Goal: Navigation & Orientation: Find specific page/section

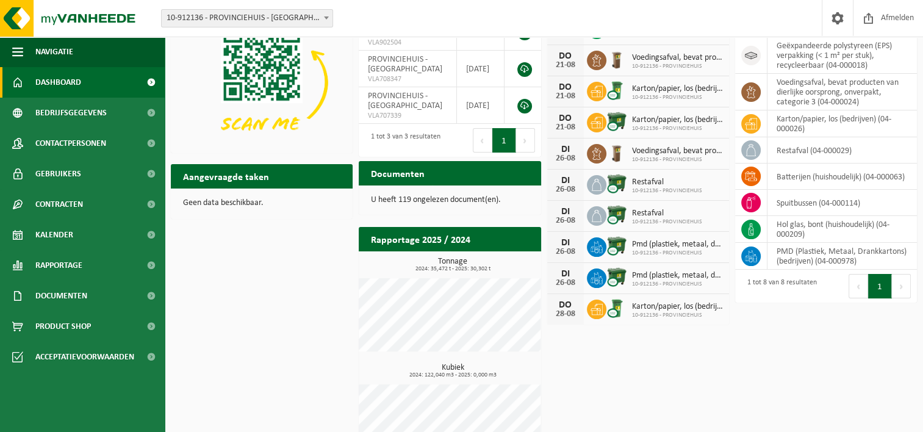
scroll to position [92, 0]
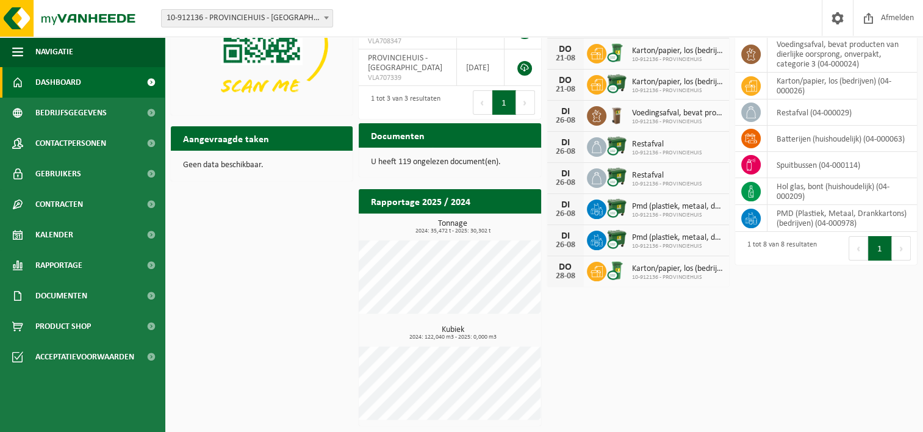
click at [434, 198] on h2 "Rapportage 2025 / 2024" at bounding box center [421, 201] width 124 height 24
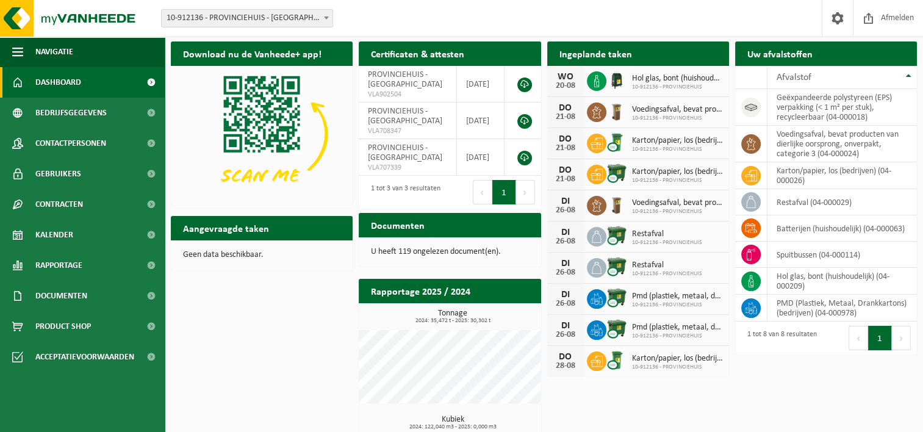
scroll to position [0, 0]
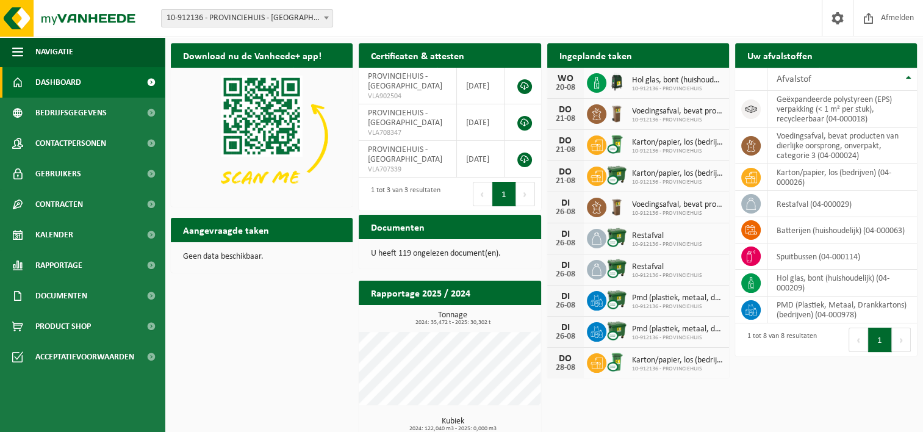
click at [149, 81] on span at bounding box center [150, 82] width 27 height 31
click at [640, 201] on span "Voedingsafval, bevat producten van dierlijke oorsprong, onverpakt, categorie 3" at bounding box center [677, 205] width 91 height 10
click at [124, 259] on link "Rapportage" at bounding box center [82, 265] width 165 height 31
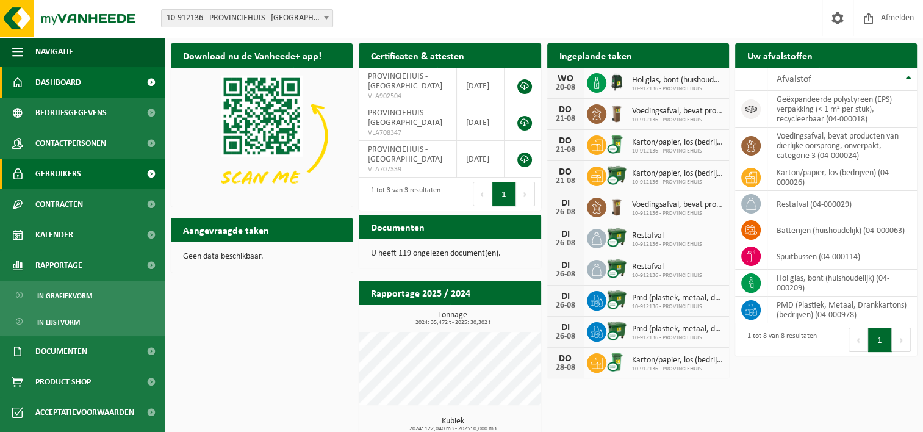
click at [123, 168] on link "Gebruikers" at bounding box center [82, 174] width 165 height 31
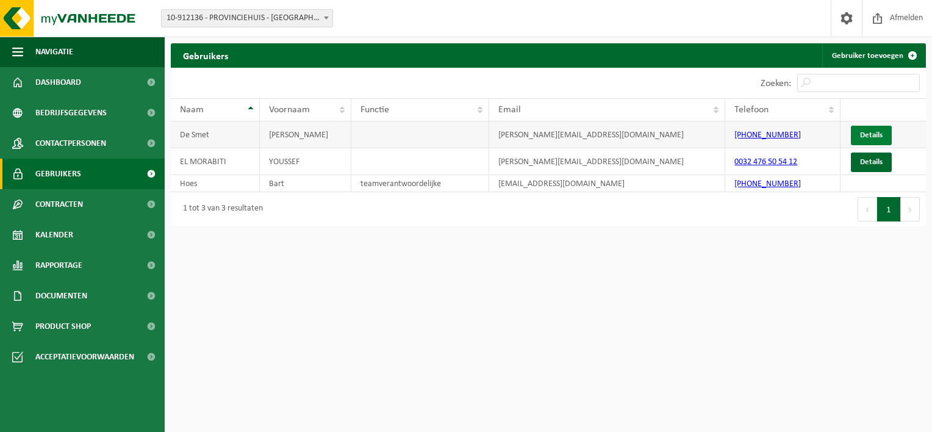
click at [869, 131] on link "Details" at bounding box center [871, 136] width 41 height 20
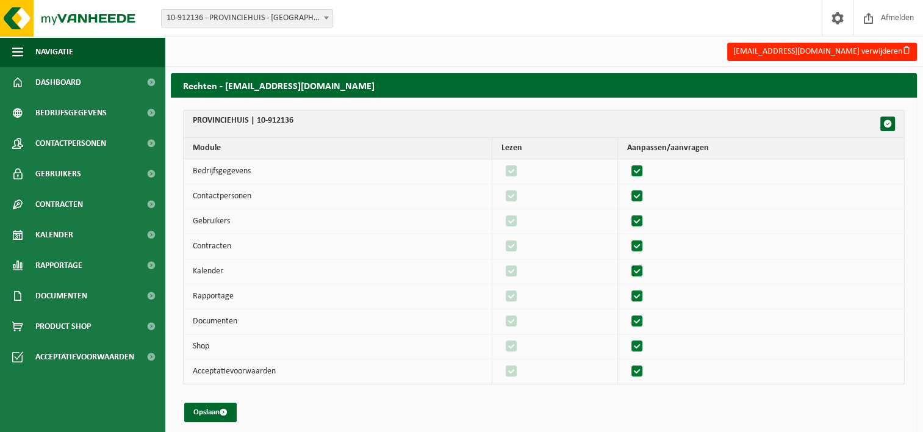
scroll to position [7, 0]
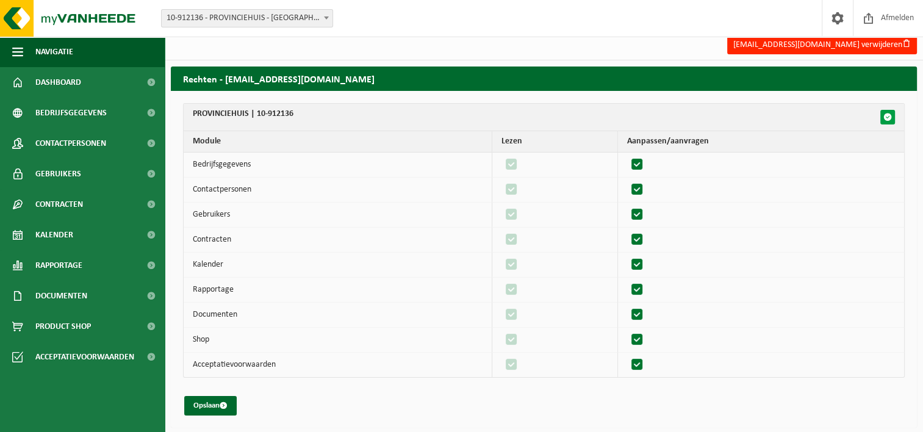
click at [887, 115] on span "button" at bounding box center [888, 117] width 9 height 9
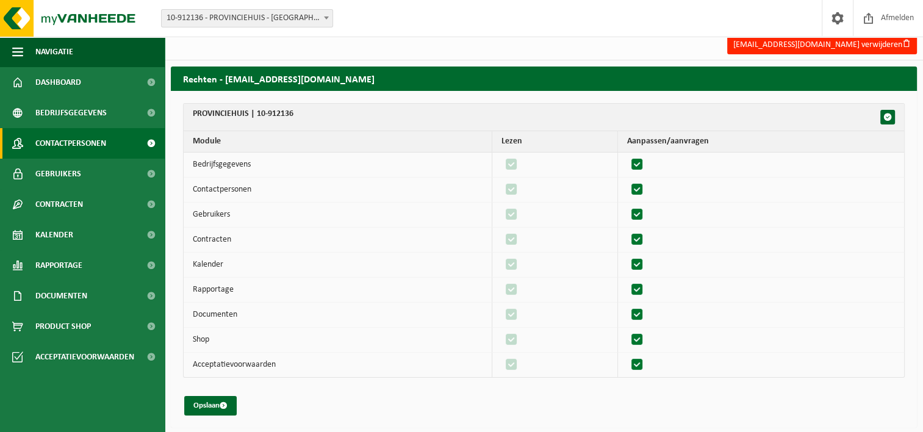
click at [70, 143] on span "Contactpersonen" at bounding box center [70, 143] width 71 height 31
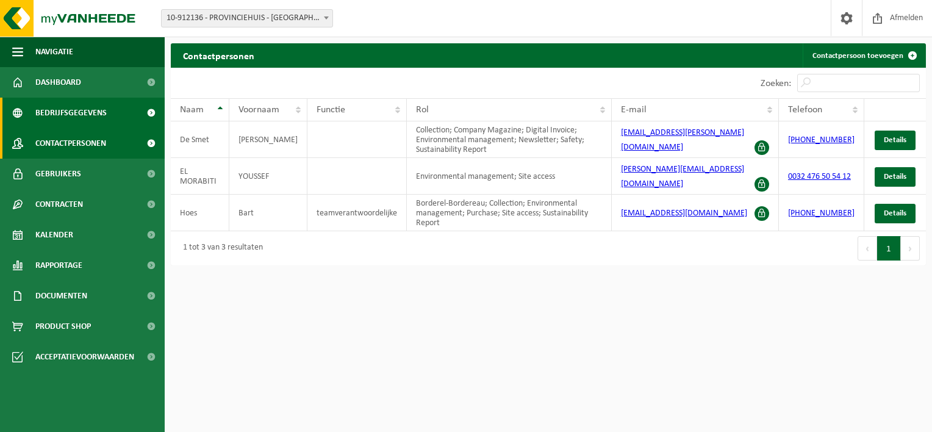
click at [93, 109] on span "Bedrijfsgegevens" at bounding box center [70, 113] width 71 height 31
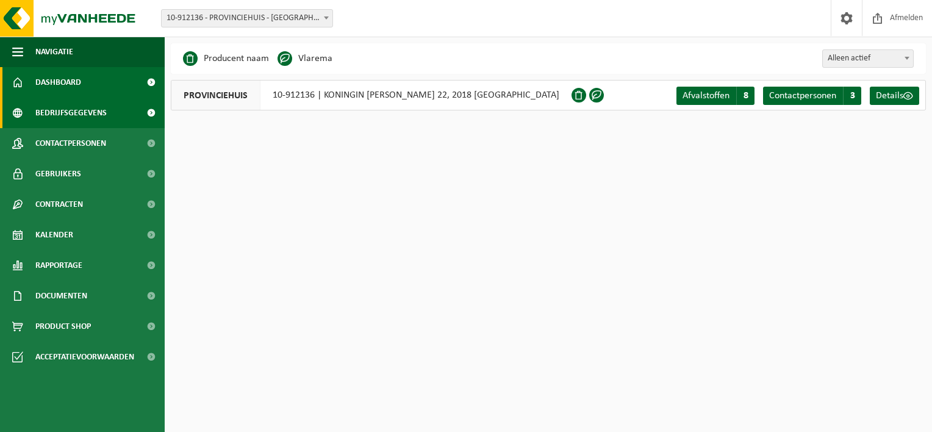
click at [82, 81] on link "Dashboard" at bounding box center [82, 82] width 165 height 31
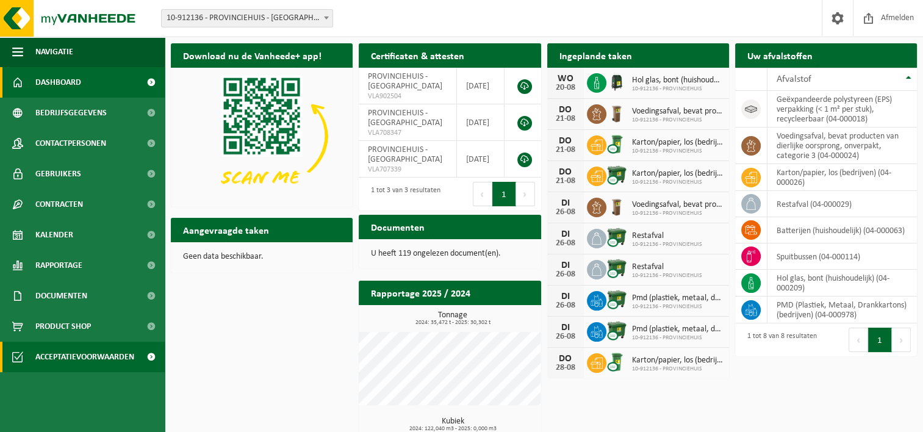
click at [82, 354] on span "Acceptatievoorwaarden" at bounding box center [84, 357] width 99 height 31
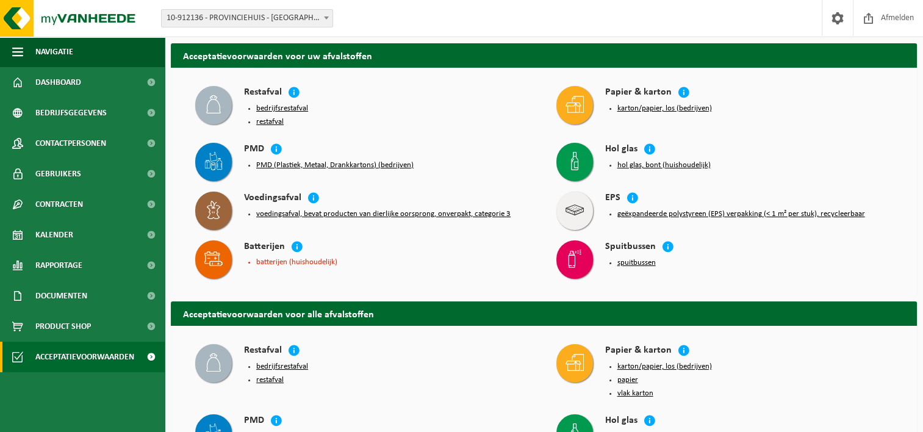
click at [433, 212] on button "voedingsafval, bevat producten van dierlijke oorsprong, onverpakt, categorie 3" at bounding box center [383, 214] width 254 height 10
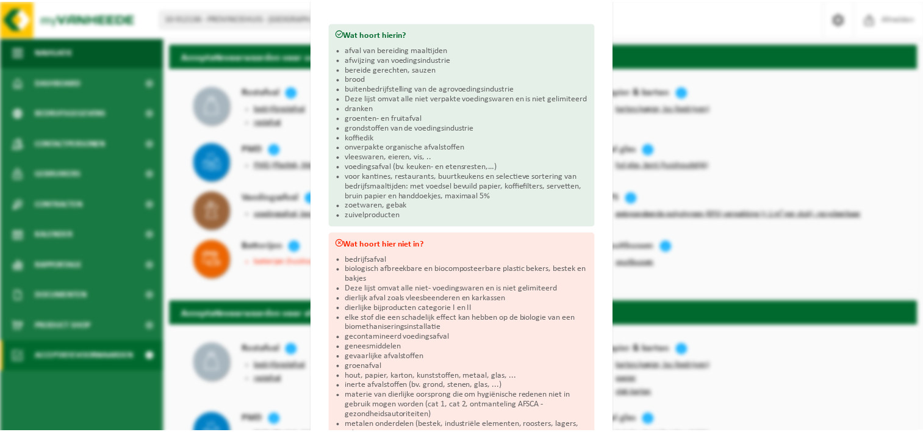
scroll to position [134, 0]
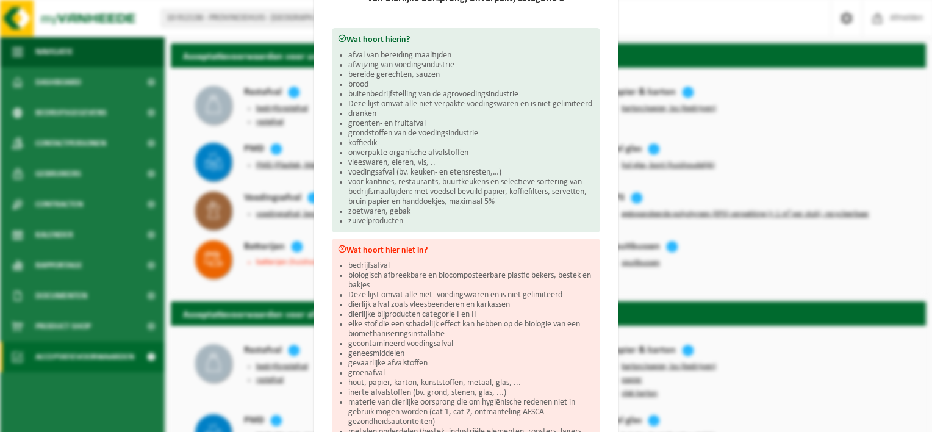
click at [675, 27] on div "Voedingsafval, bevat producten van dierlijke oorsprong, onverpakt, categorie 3 …" at bounding box center [466, 216] width 932 height 432
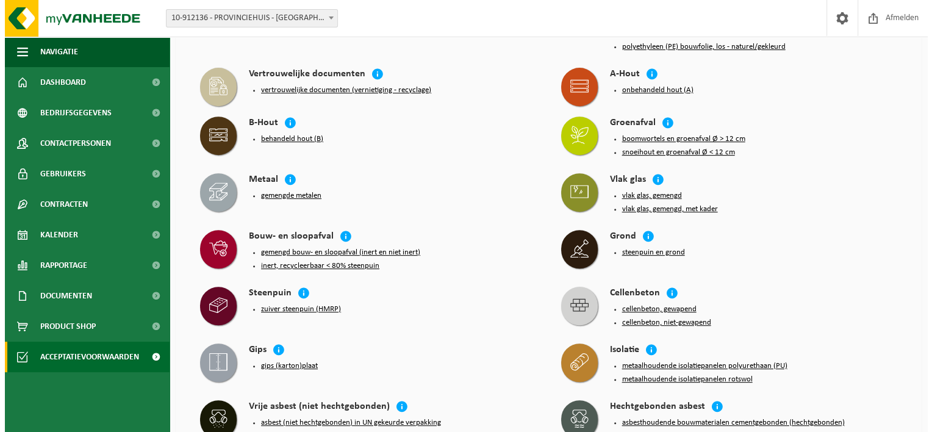
scroll to position [495, 0]
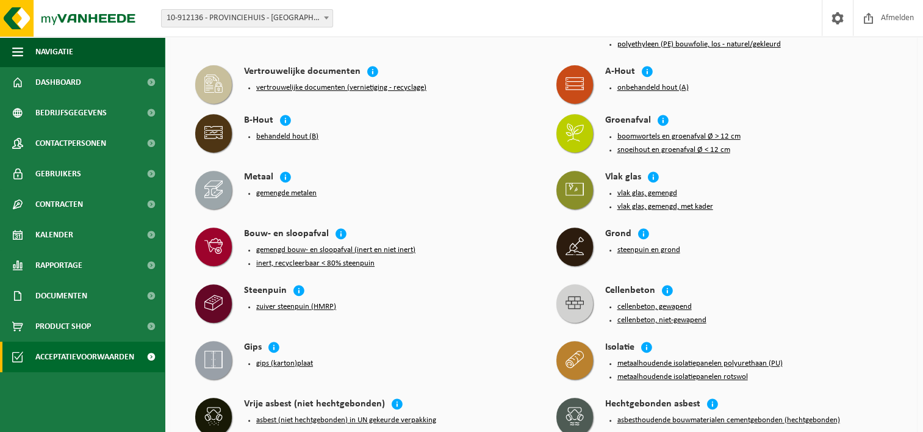
click at [672, 145] on button "snoeihout en groenafval Ø < 12 cm" at bounding box center [673, 150] width 113 height 10
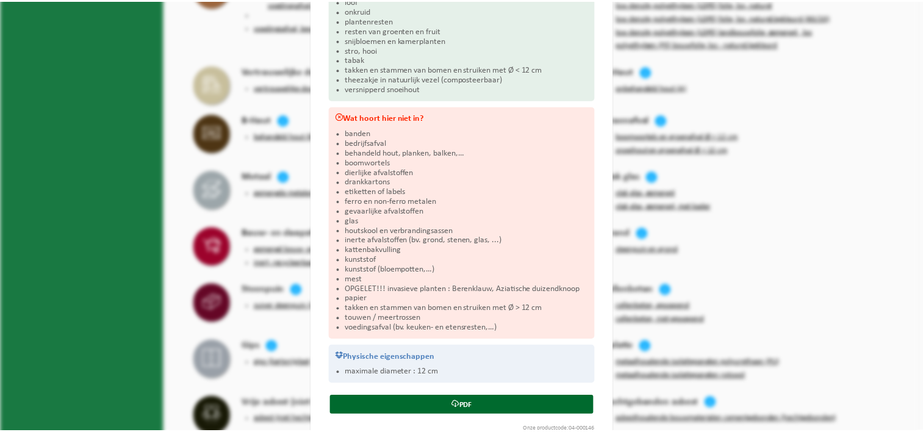
scroll to position [240, 0]
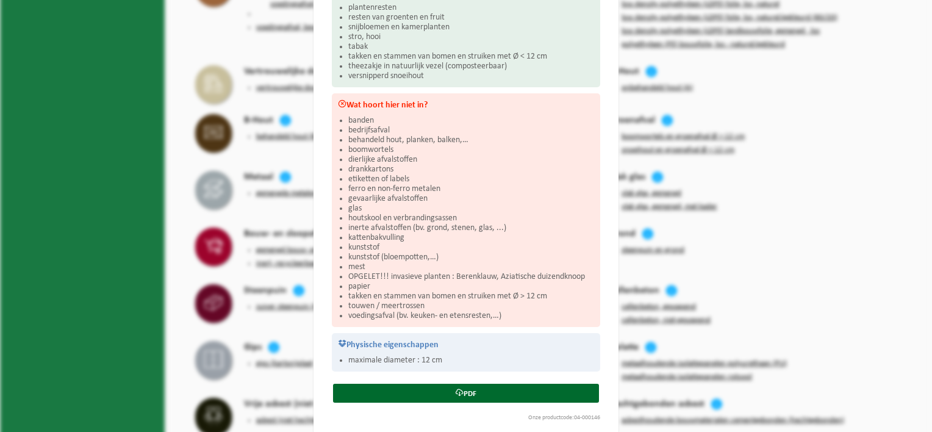
click at [813, 190] on div "Snoeihout en groenafval Ø < 12 cm Sluiten Acceptatievoorwaarden voor snoeihout …" at bounding box center [466, 216] width 932 height 432
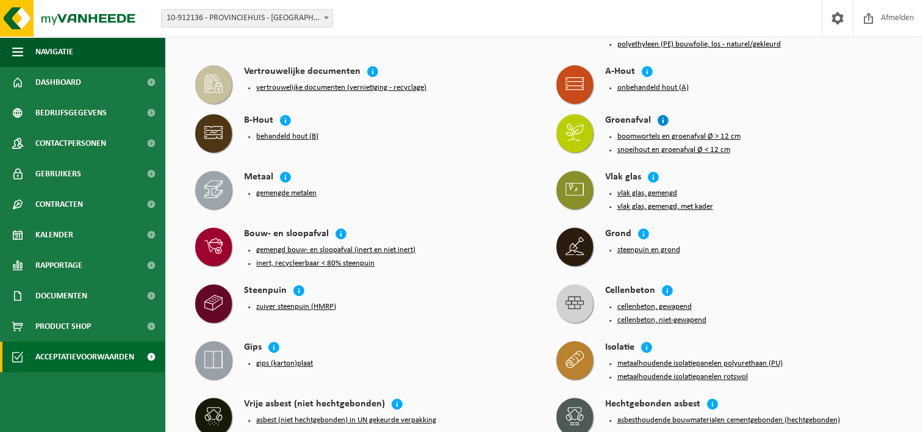
click at [661, 114] on icon at bounding box center [663, 120] width 12 height 12
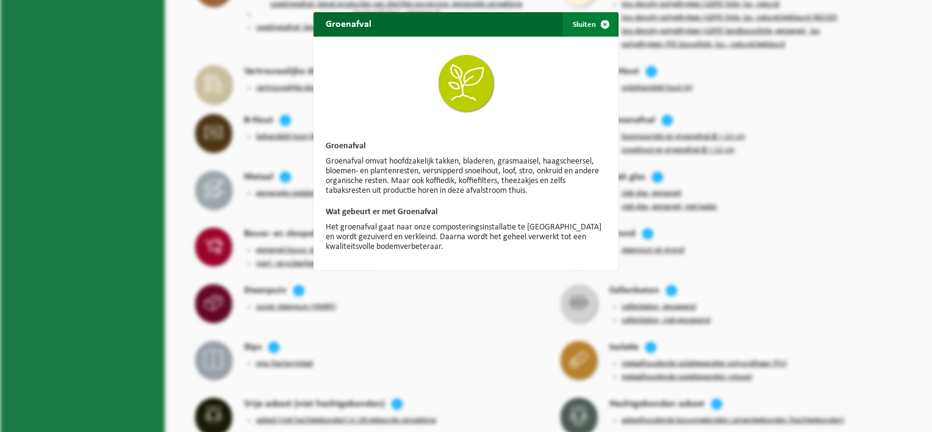
click at [599, 27] on span "button" at bounding box center [605, 24] width 24 height 24
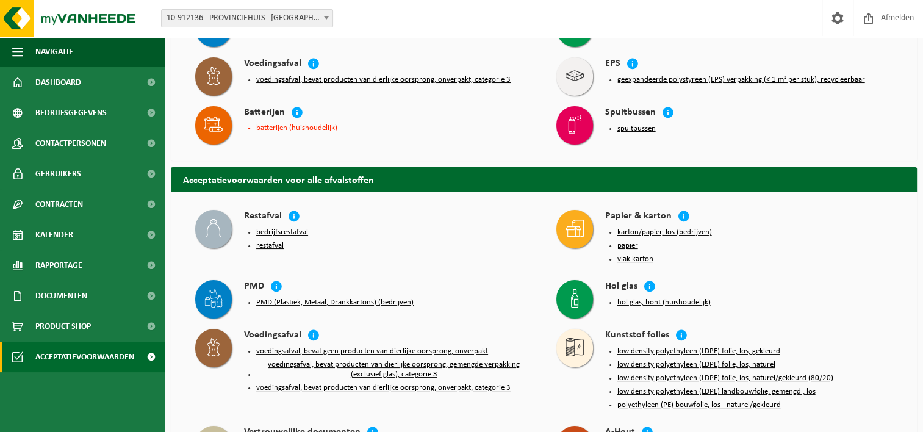
scroll to position [117, 0]
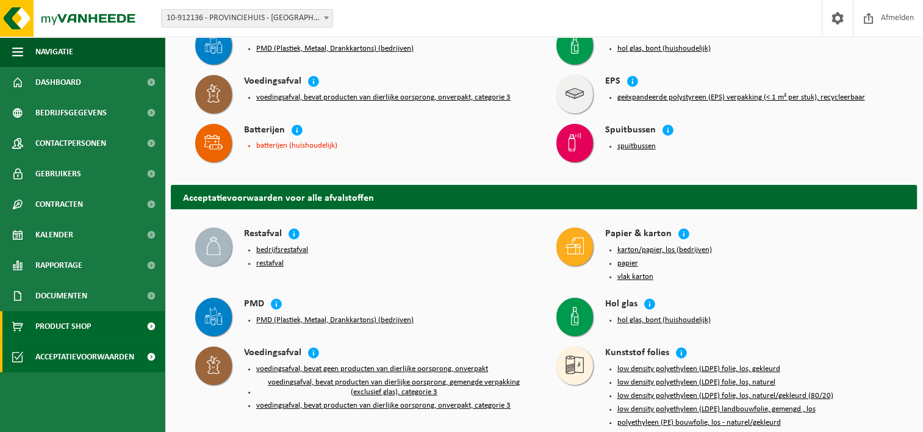
click at [82, 324] on span "Product Shop" at bounding box center [63, 326] width 56 height 31
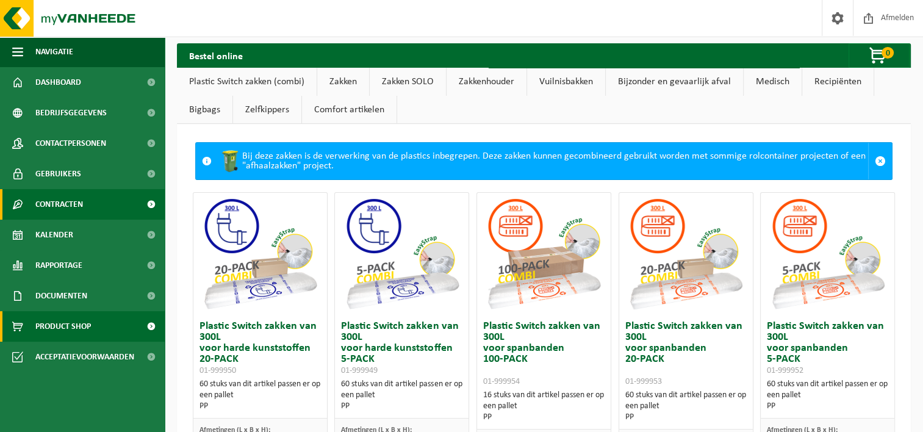
click at [81, 203] on span "Contracten" at bounding box center [59, 204] width 48 height 31
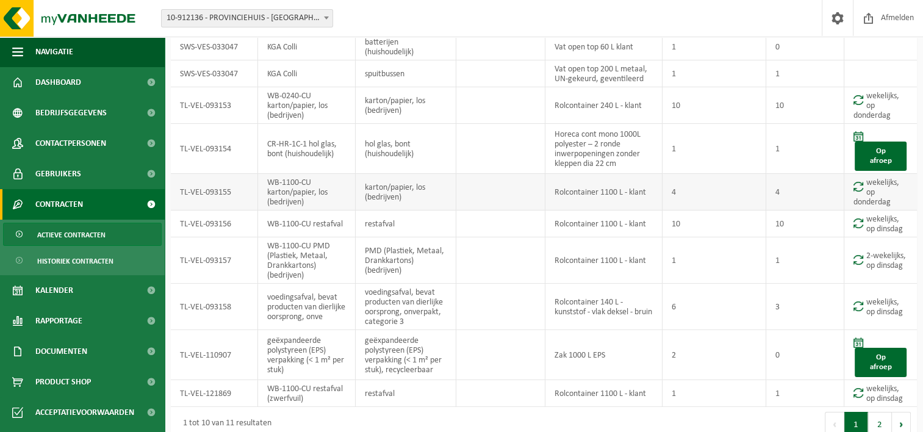
scroll to position [95, 0]
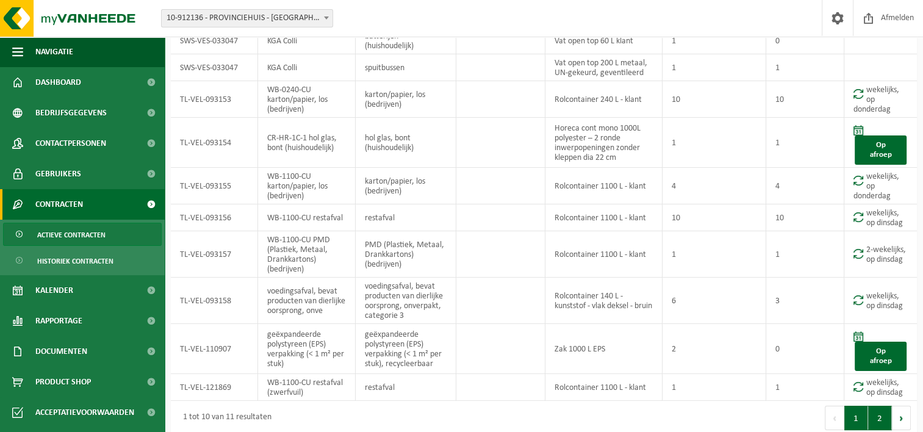
click at [880, 410] on button "2" at bounding box center [880, 418] width 24 height 24
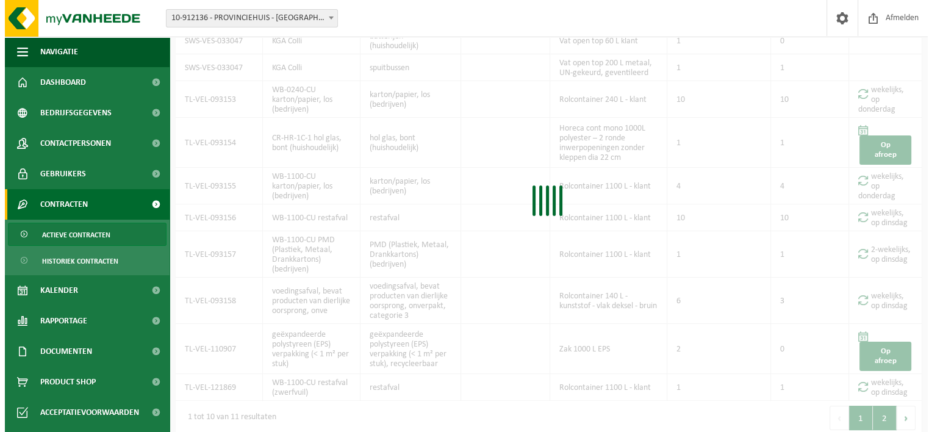
scroll to position [0, 0]
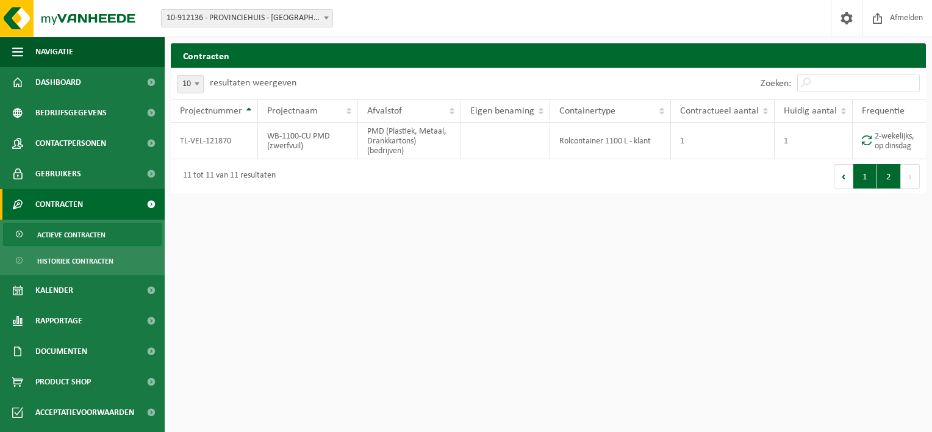
click at [868, 181] on button "1" at bounding box center [866, 176] width 24 height 24
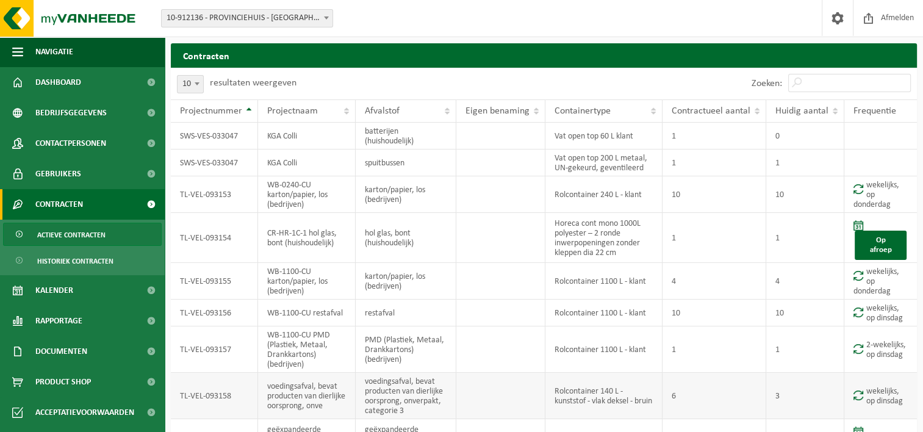
scroll to position [95, 0]
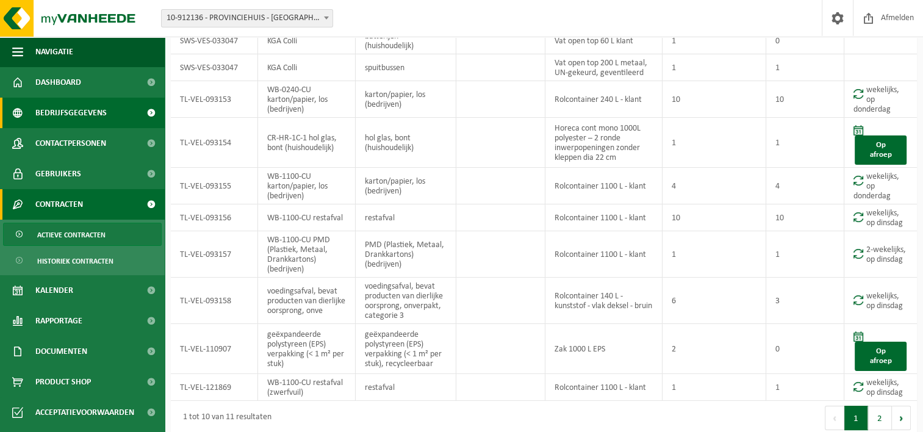
click at [68, 115] on span "Bedrijfsgegevens" at bounding box center [70, 113] width 71 height 31
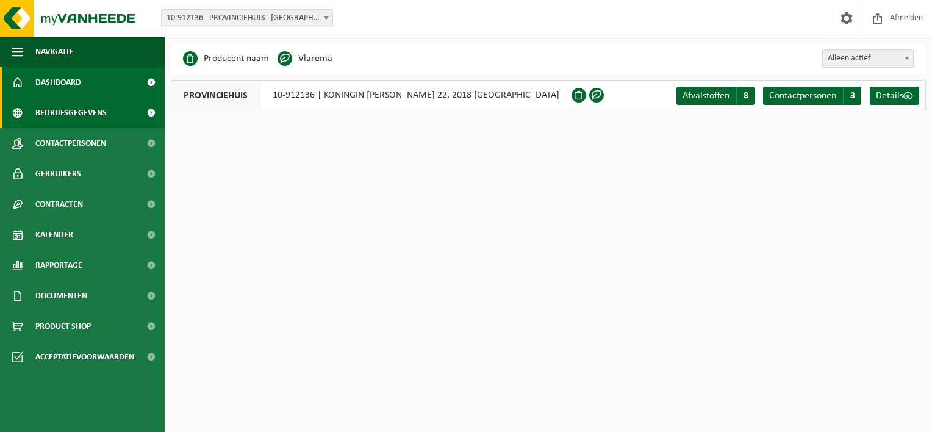
click at [64, 79] on span "Dashboard" at bounding box center [58, 82] width 46 height 31
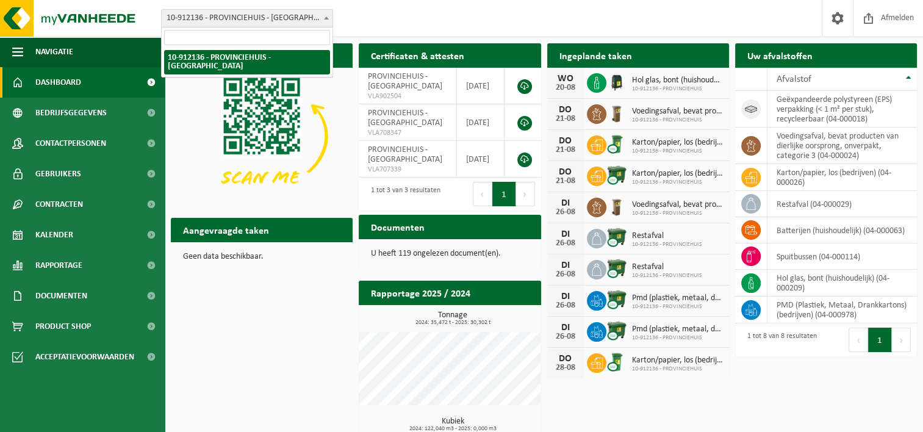
click at [328, 14] on span at bounding box center [326, 18] width 12 height 16
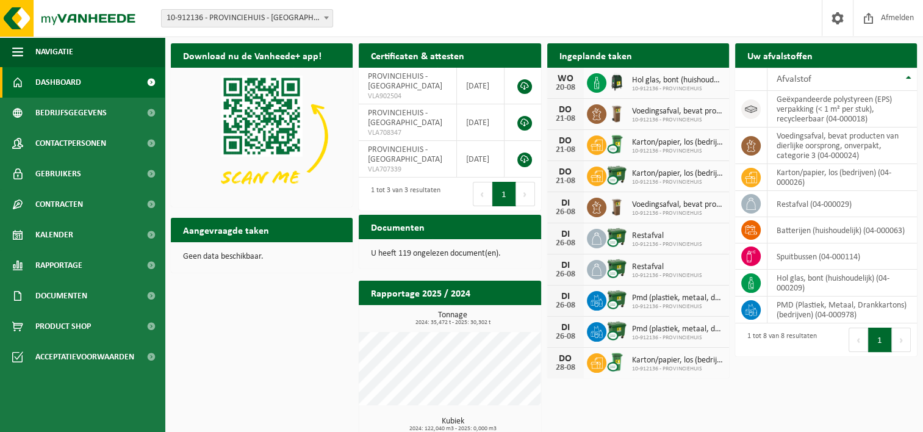
click at [328, 14] on span at bounding box center [326, 18] width 12 height 16
click at [17, 49] on span "button" at bounding box center [17, 52] width 11 height 31
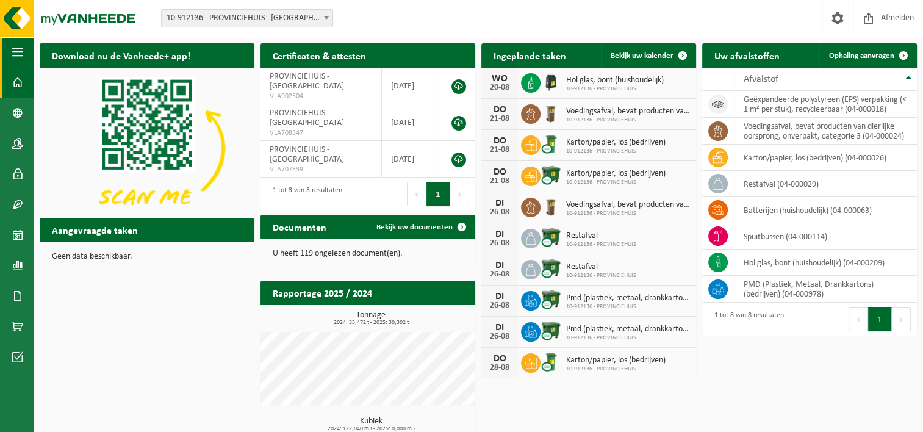
click at [15, 46] on span "button" at bounding box center [17, 52] width 11 height 31
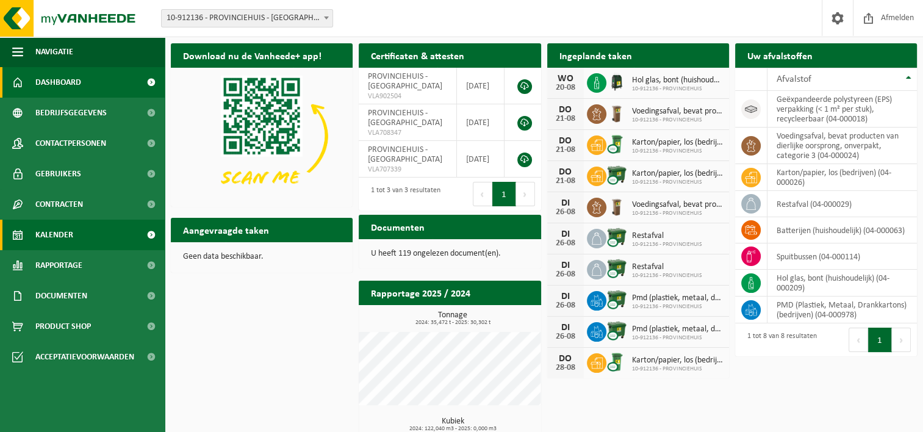
click at [56, 236] on span "Kalender" at bounding box center [54, 235] width 38 height 31
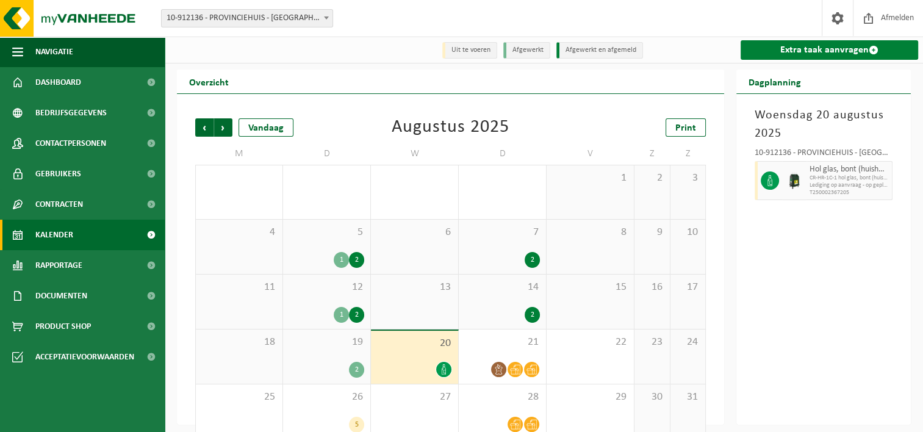
click at [841, 54] on link "Extra taak aanvragen" at bounding box center [830, 50] width 178 height 20
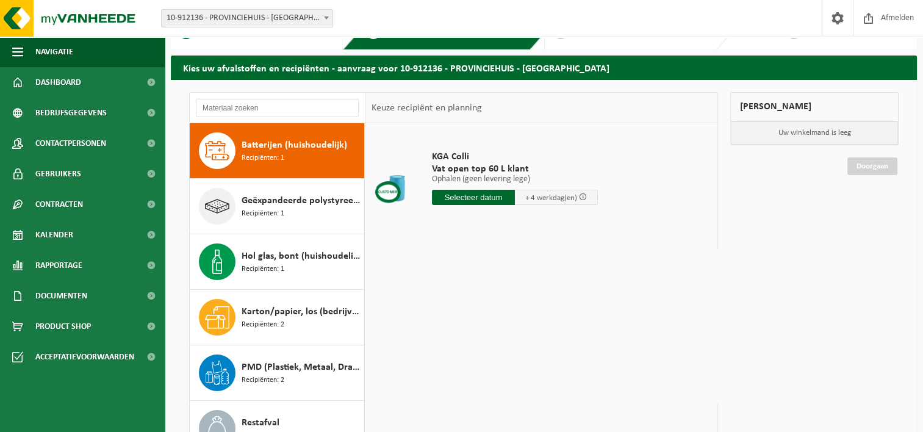
scroll to position [29, 0]
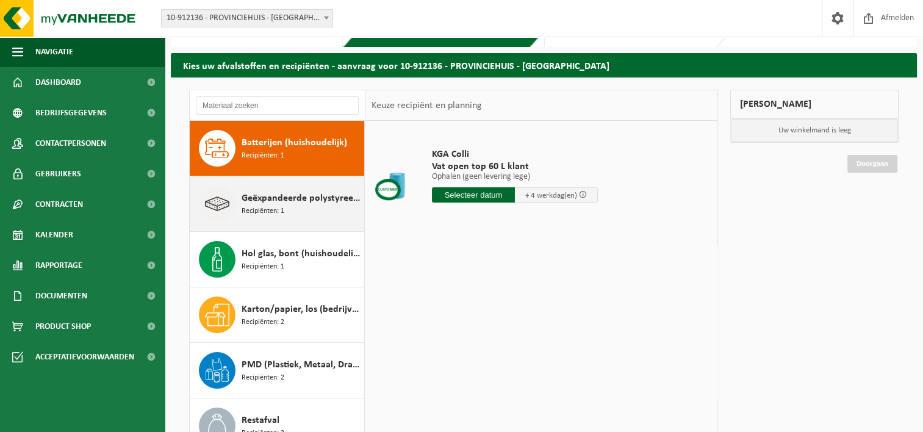
click at [297, 195] on span "Geëxpandeerde polystyreen (EPS) verpakking (< 1 m² per stuk), recycleerbaar" at bounding box center [302, 198] width 120 height 15
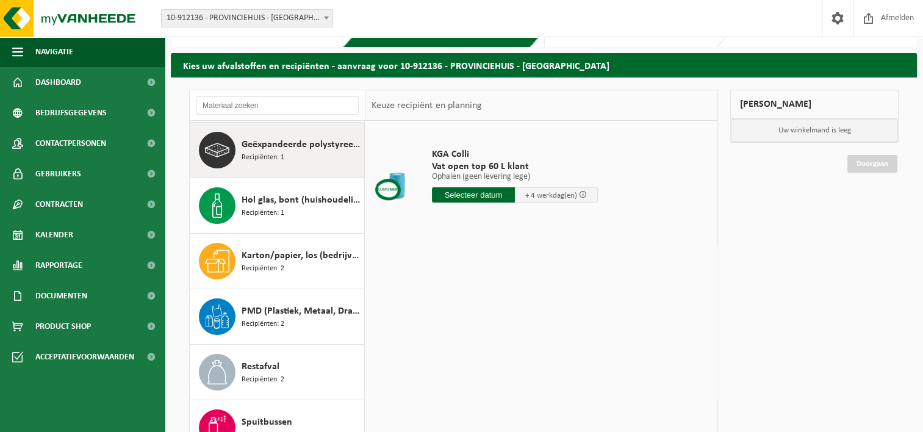
scroll to position [56, 0]
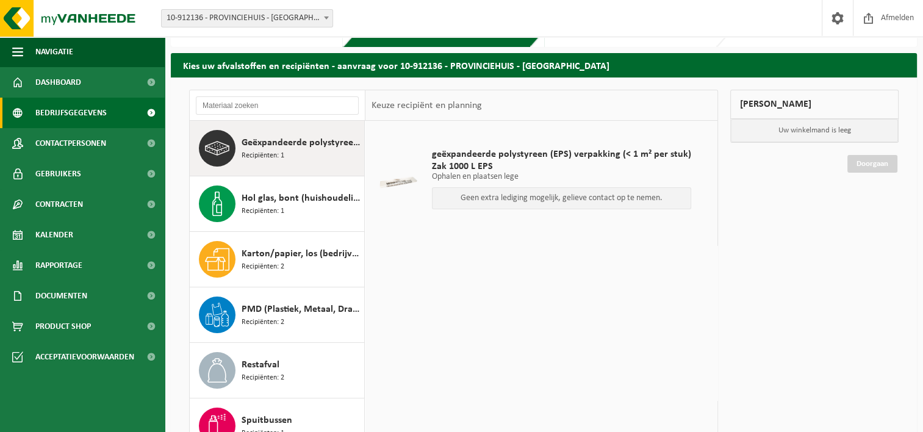
click at [68, 110] on span "Bedrijfsgegevens" at bounding box center [70, 113] width 71 height 31
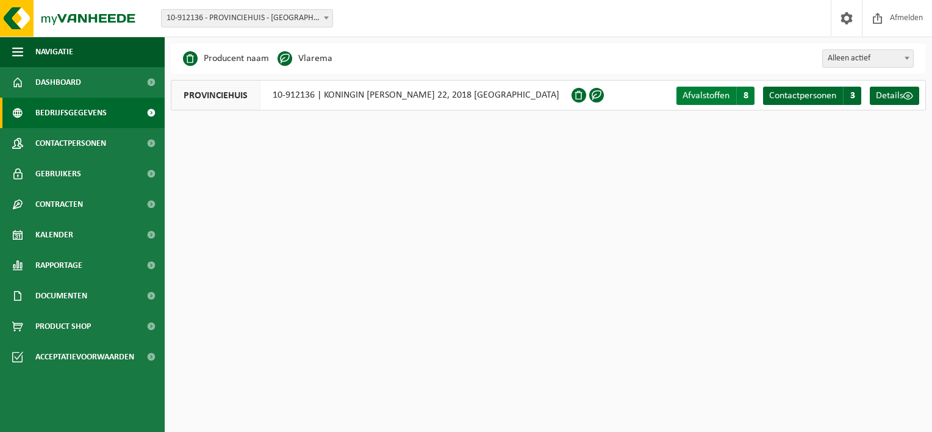
click at [721, 96] on span "Afvalstoffen" at bounding box center [706, 96] width 47 height 10
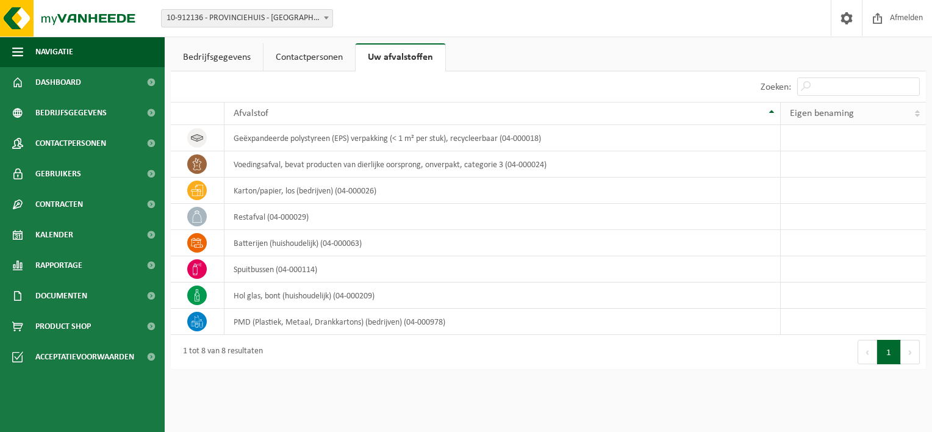
click at [841, 109] on span "Eigen benaming" at bounding box center [822, 114] width 64 height 10
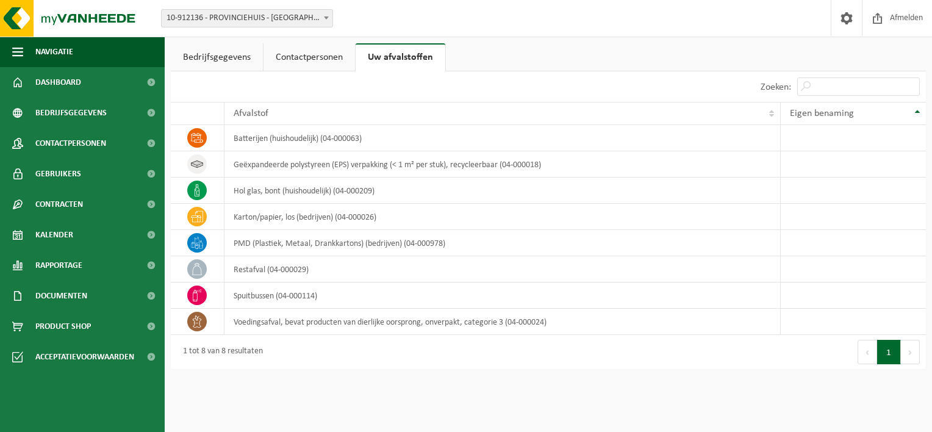
click at [286, 53] on link "Contactpersonen" at bounding box center [310, 57] width 92 height 28
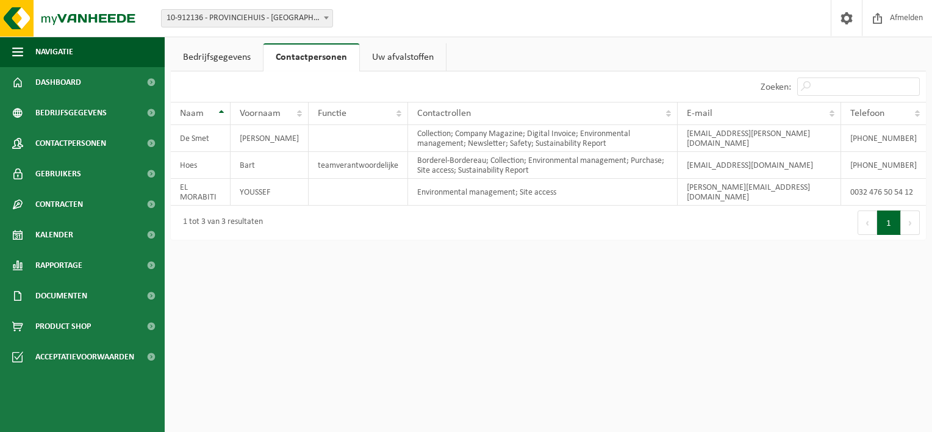
click at [215, 54] on link "Bedrijfsgegevens" at bounding box center [217, 57] width 92 height 28
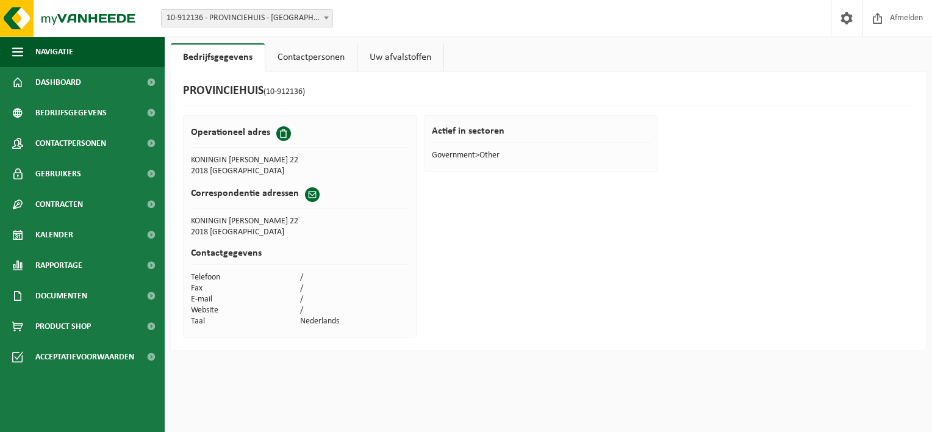
click at [305, 276] on td "/" at bounding box center [354, 277] width 109 height 11
click at [98, 13] on img at bounding box center [73, 18] width 146 height 37
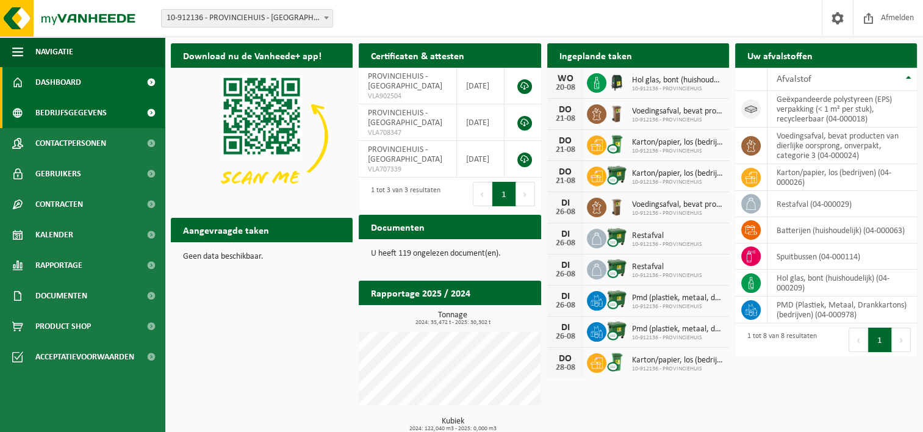
click at [73, 115] on span "Bedrijfsgegevens" at bounding box center [70, 113] width 71 height 31
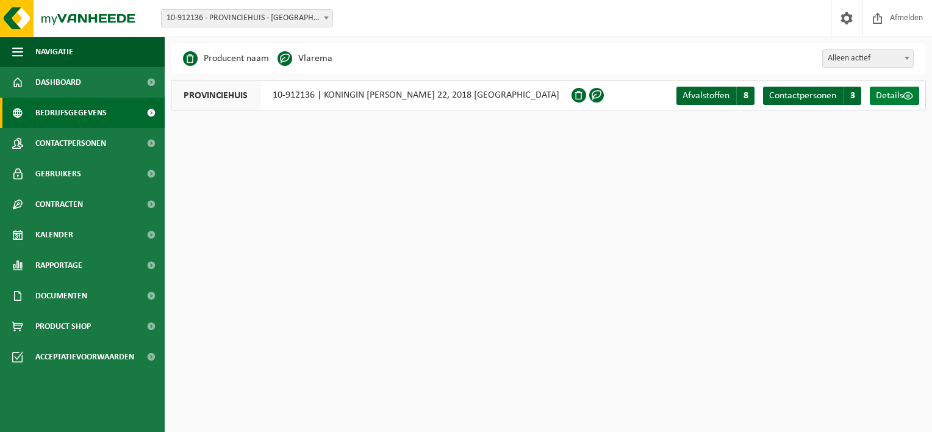
click at [895, 95] on span "Details" at bounding box center [889, 96] width 27 height 10
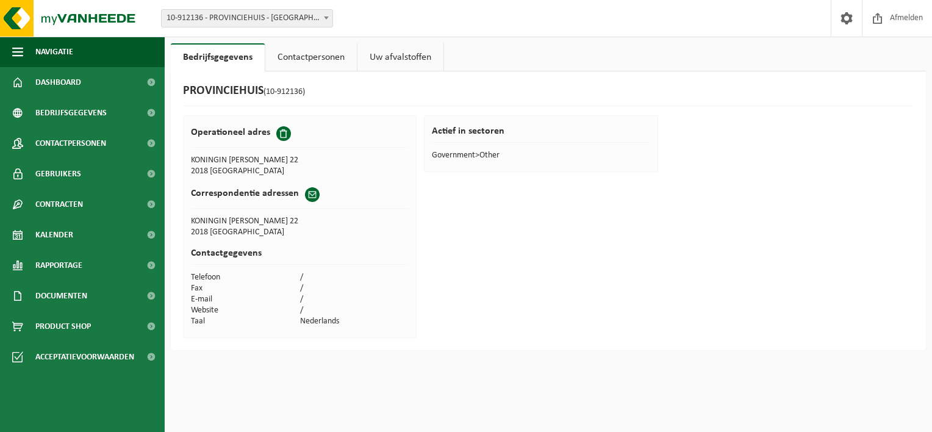
click at [395, 54] on link "Uw afvalstoffen" at bounding box center [401, 57] width 86 height 28
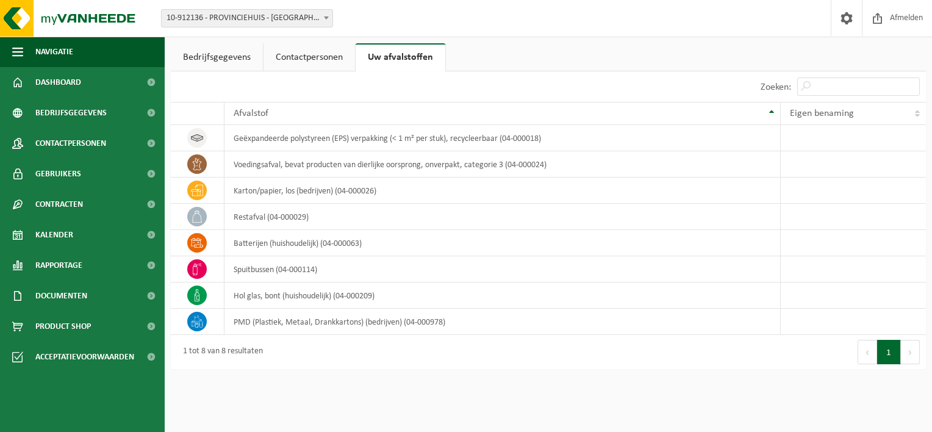
click at [229, 54] on link "Bedrijfsgegevens" at bounding box center [217, 57] width 92 height 28
